Goal: Find specific page/section: Find specific page/section

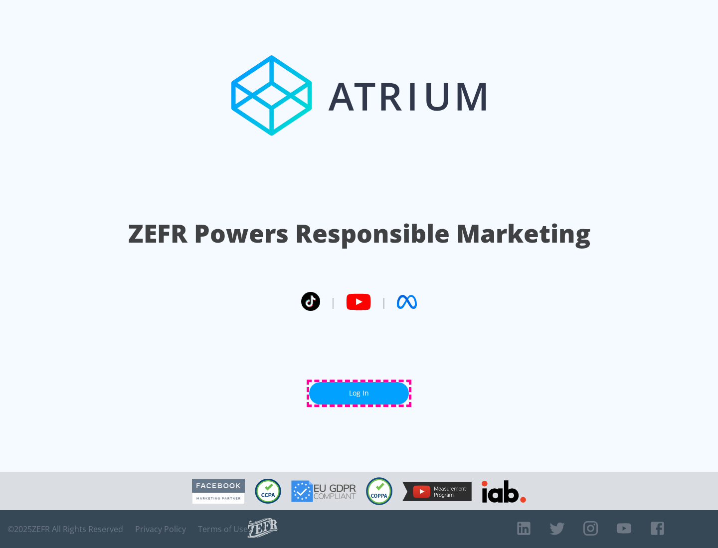
click at [359, 393] on link "Log In" at bounding box center [359, 393] width 100 height 22
